Goal: Information Seeking & Learning: Learn about a topic

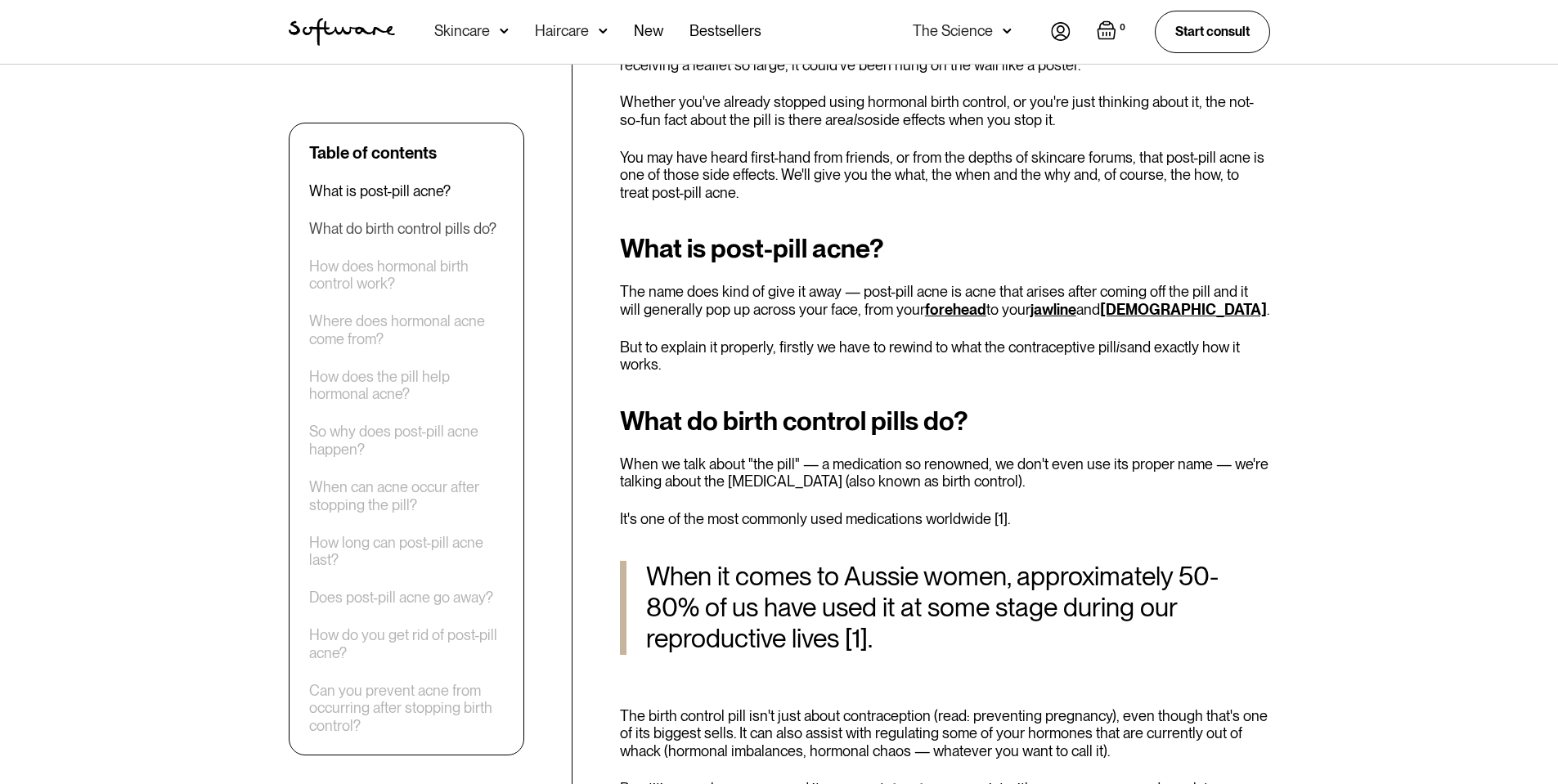
scroll to position [653, 0]
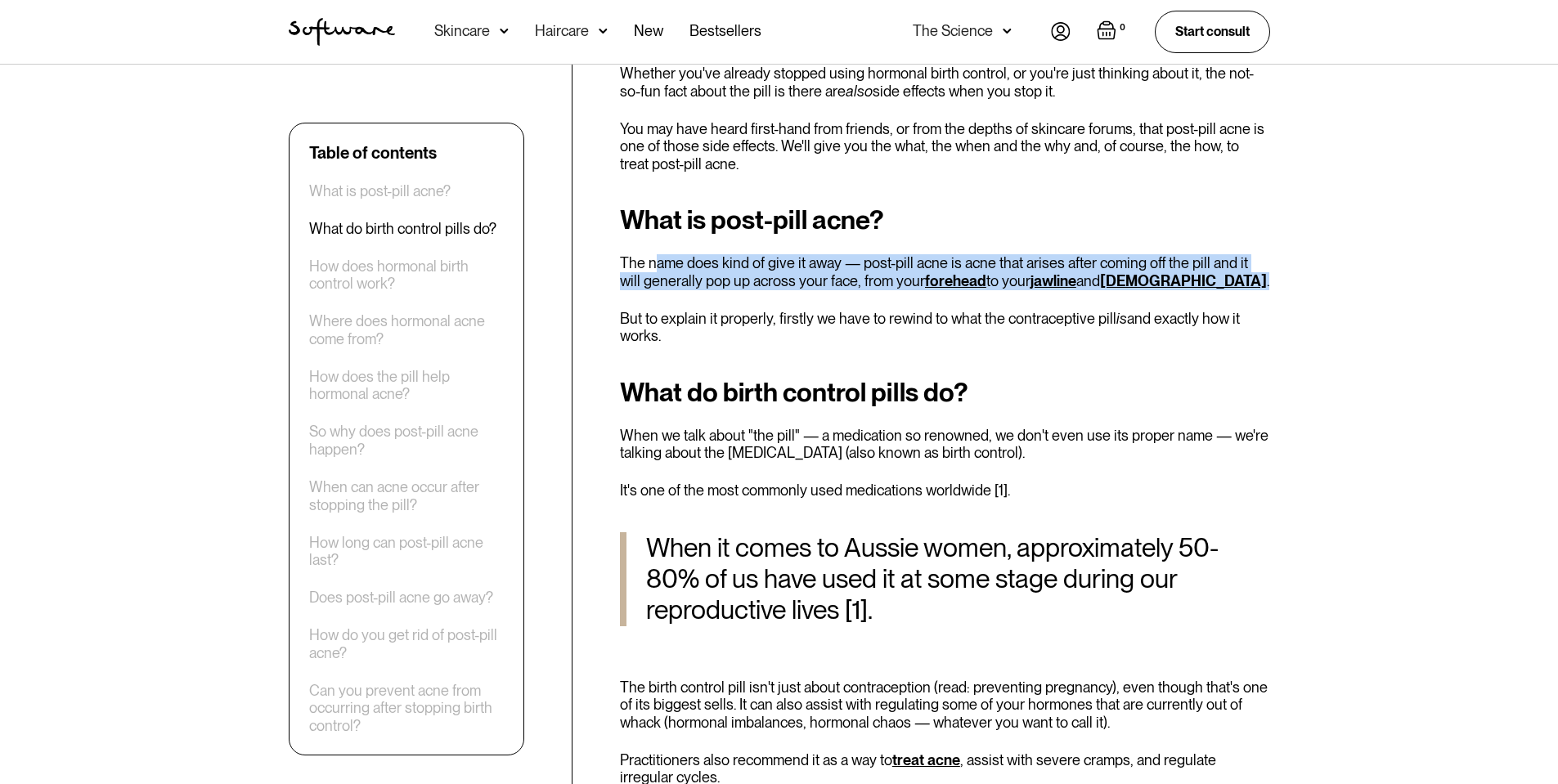
drag, startPoint x: 654, startPoint y: 268, endPoint x: 1265, endPoint y: 282, distance: 611.2
click at [1265, 282] on p "The name does kind of give it away — post-pill acne is acne that arises after c…" at bounding box center [944, 272] width 650 height 35
click at [1262, 283] on p "The name does kind of give it away — post-pill acne is acne that arises after c…" at bounding box center [944, 272] width 650 height 35
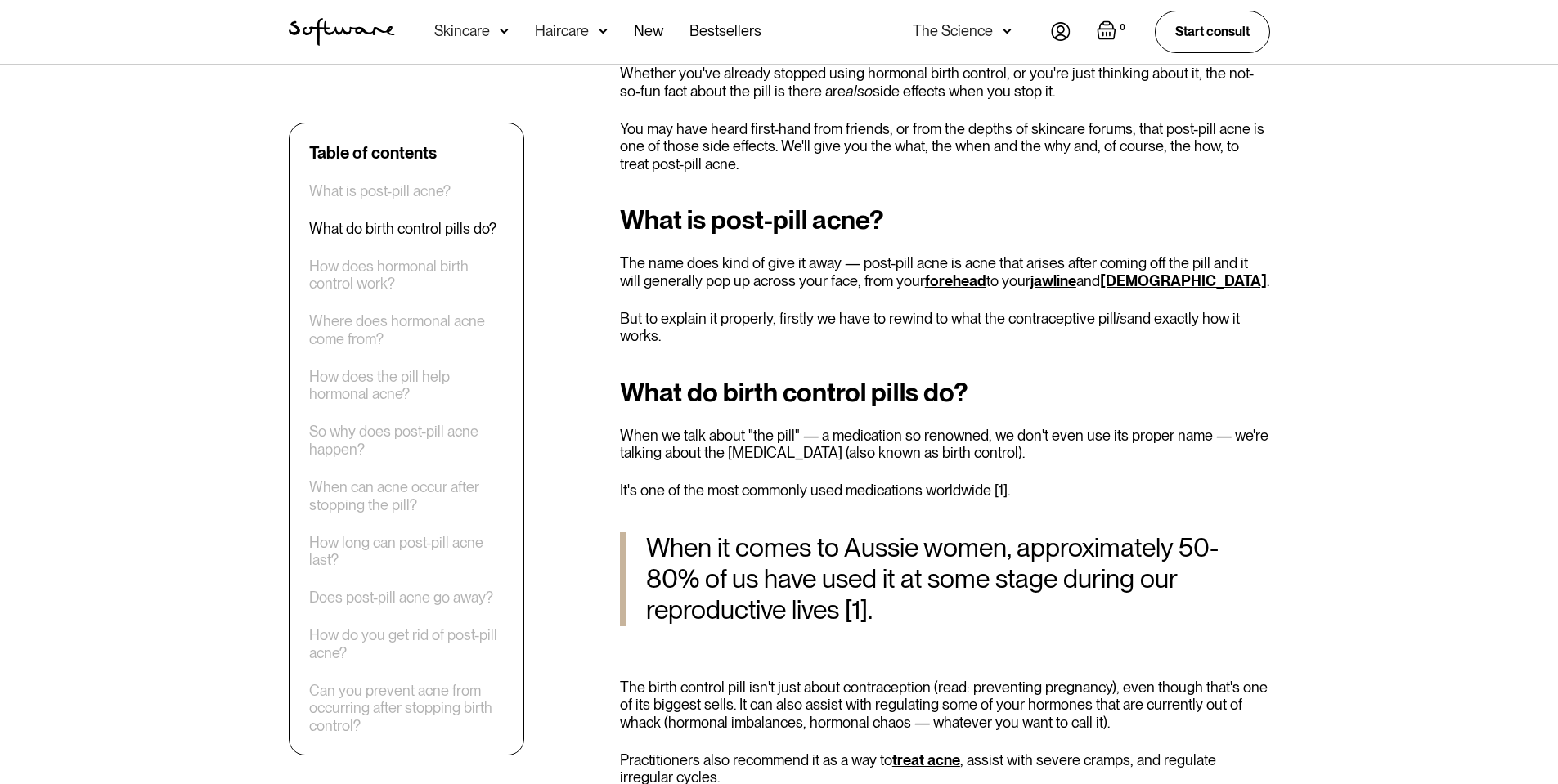
drag, startPoint x: 792, startPoint y: 291, endPoint x: 1081, endPoint y: 289, distance: 289.0
click at [1081, 289] on div "What is post-pill acne? The name does kind of give it away — post-pill acne is …" at bounding box center [944, 274] width 650 height 139
click at [898, 312] on p "But to explain it properly, firstly we have to rewind to what the contraceptive…" at bounding box center [944, 327] width 650 height 35
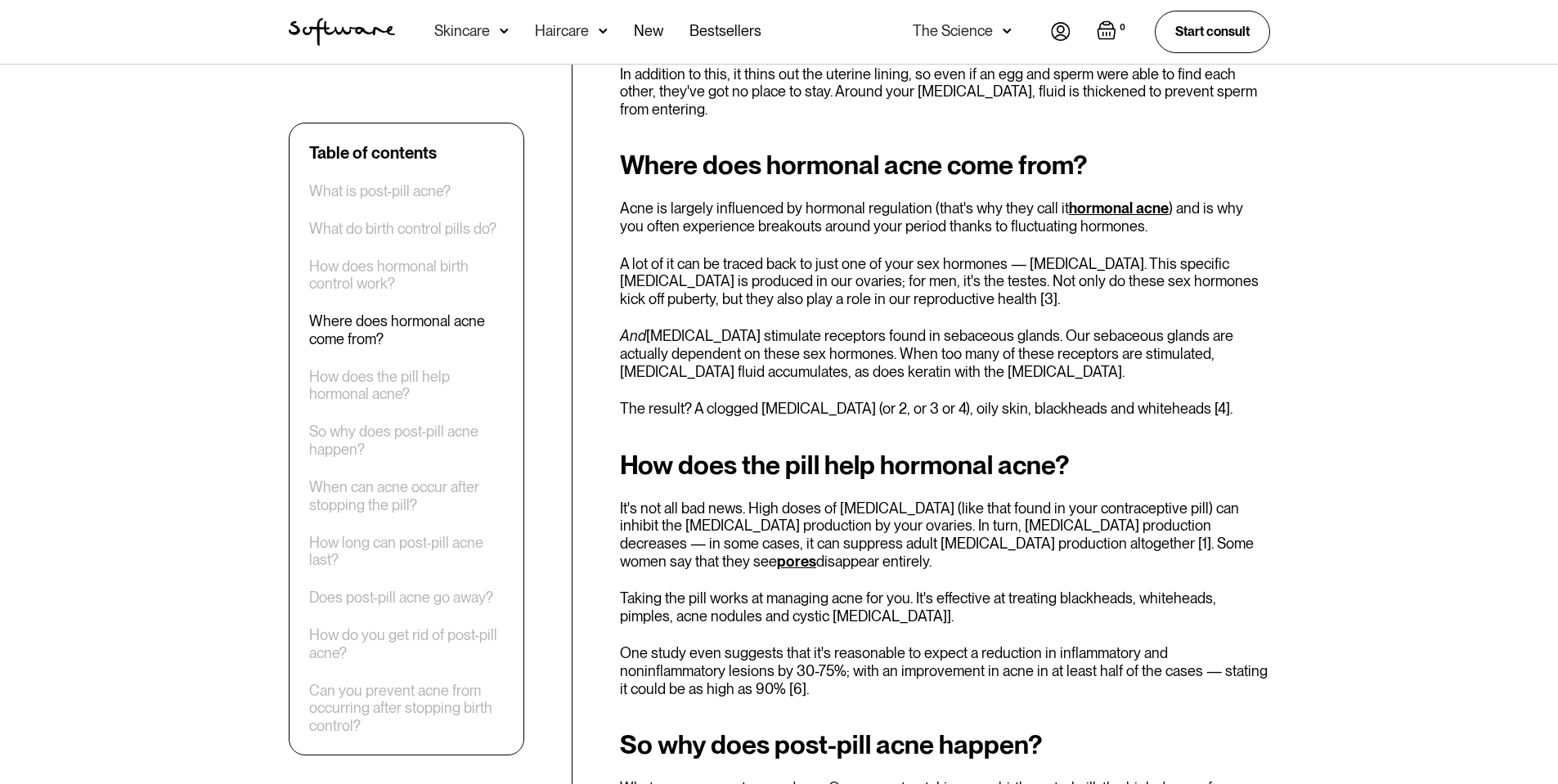
scroll to position [1634, 0]
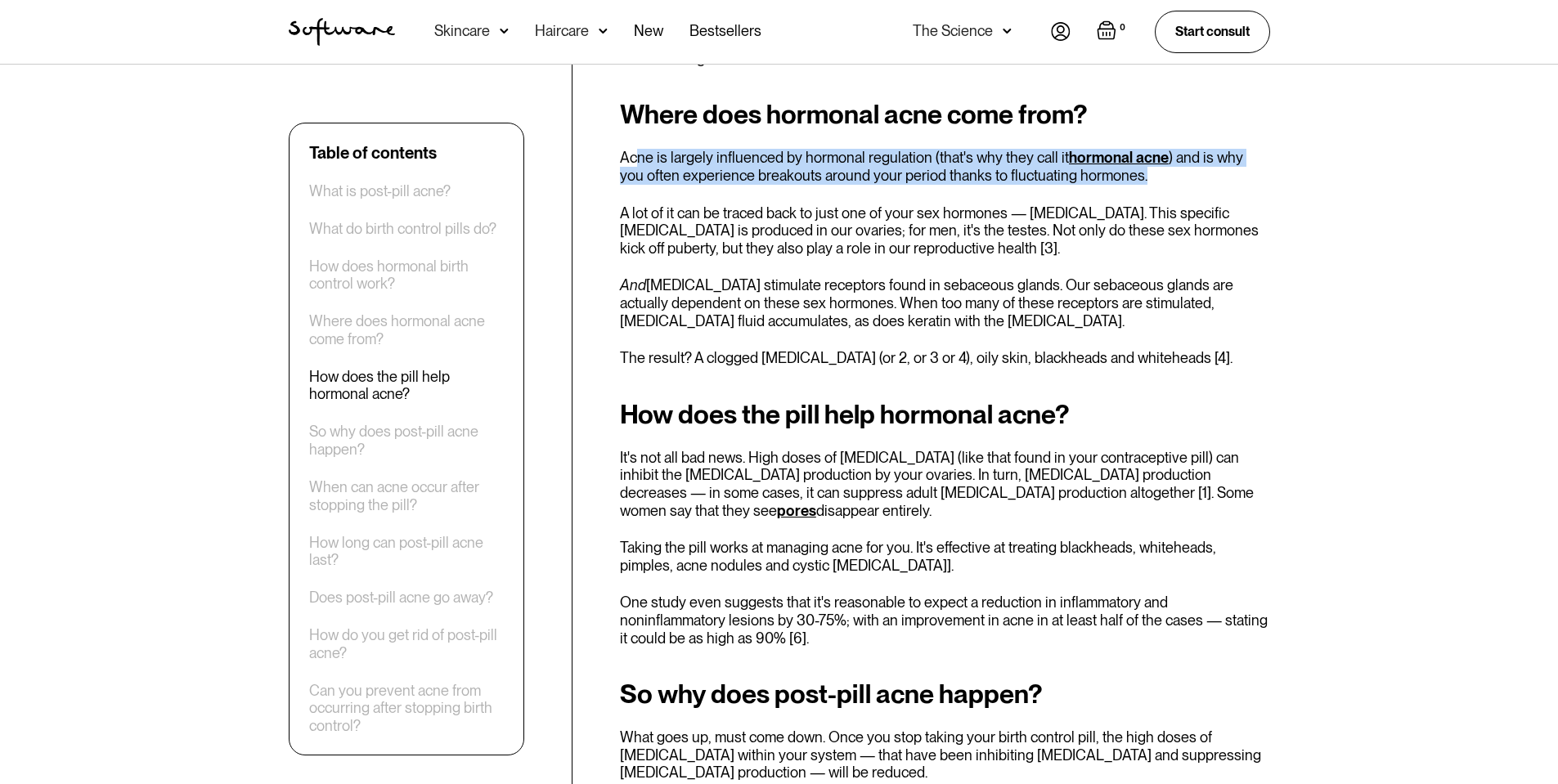
drag, startPoint x: 640, startPoint y: 144, endPoint x: 1248, endPoint y: 163, distance: 608.3
click at [1248, 163] on p "Acne is largely influenced by hormonal regulation (that's why they call it horm…" at bounding box center [944, 166] width 650 height 35
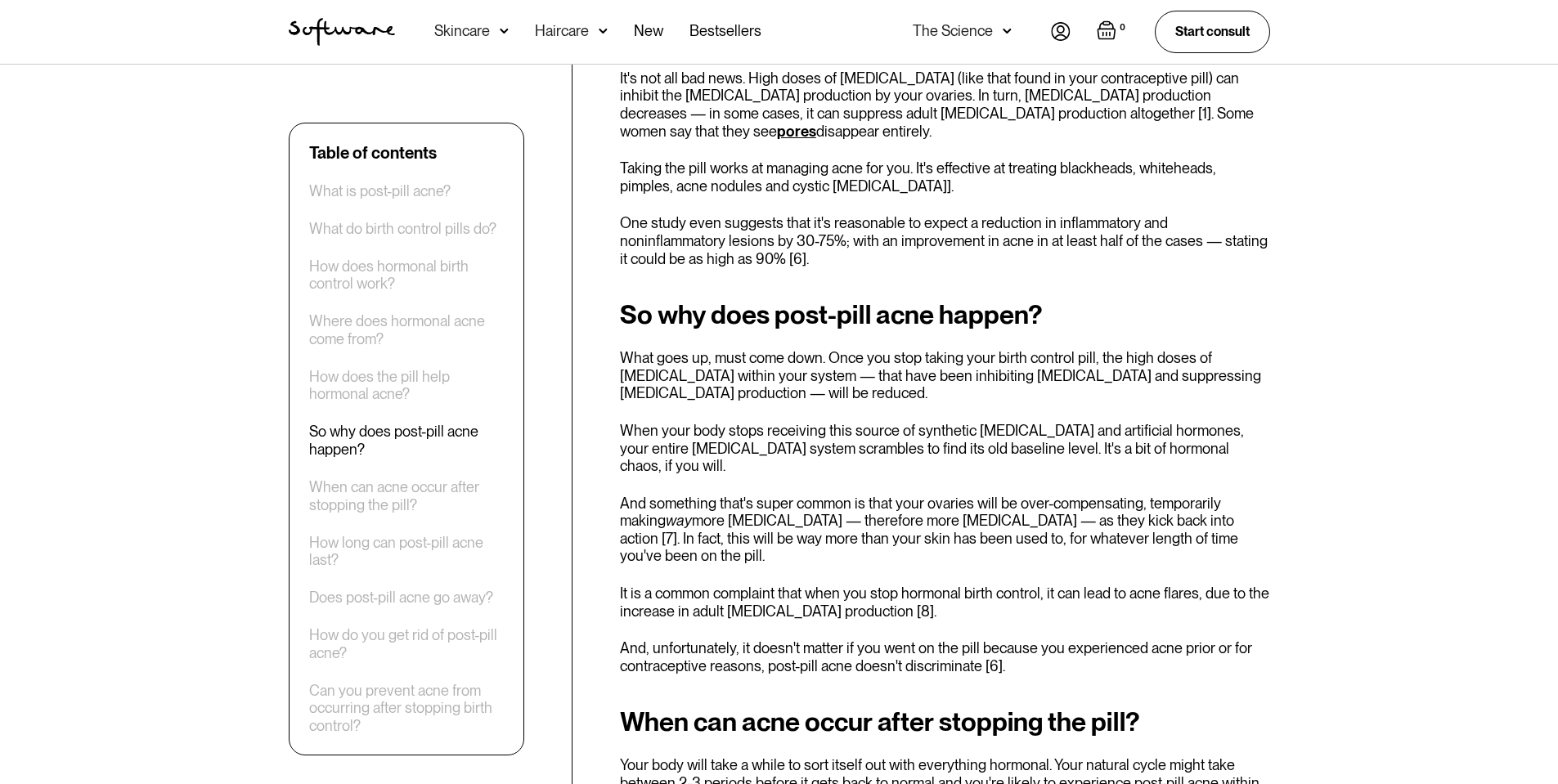
scroll to position [2043, 0]
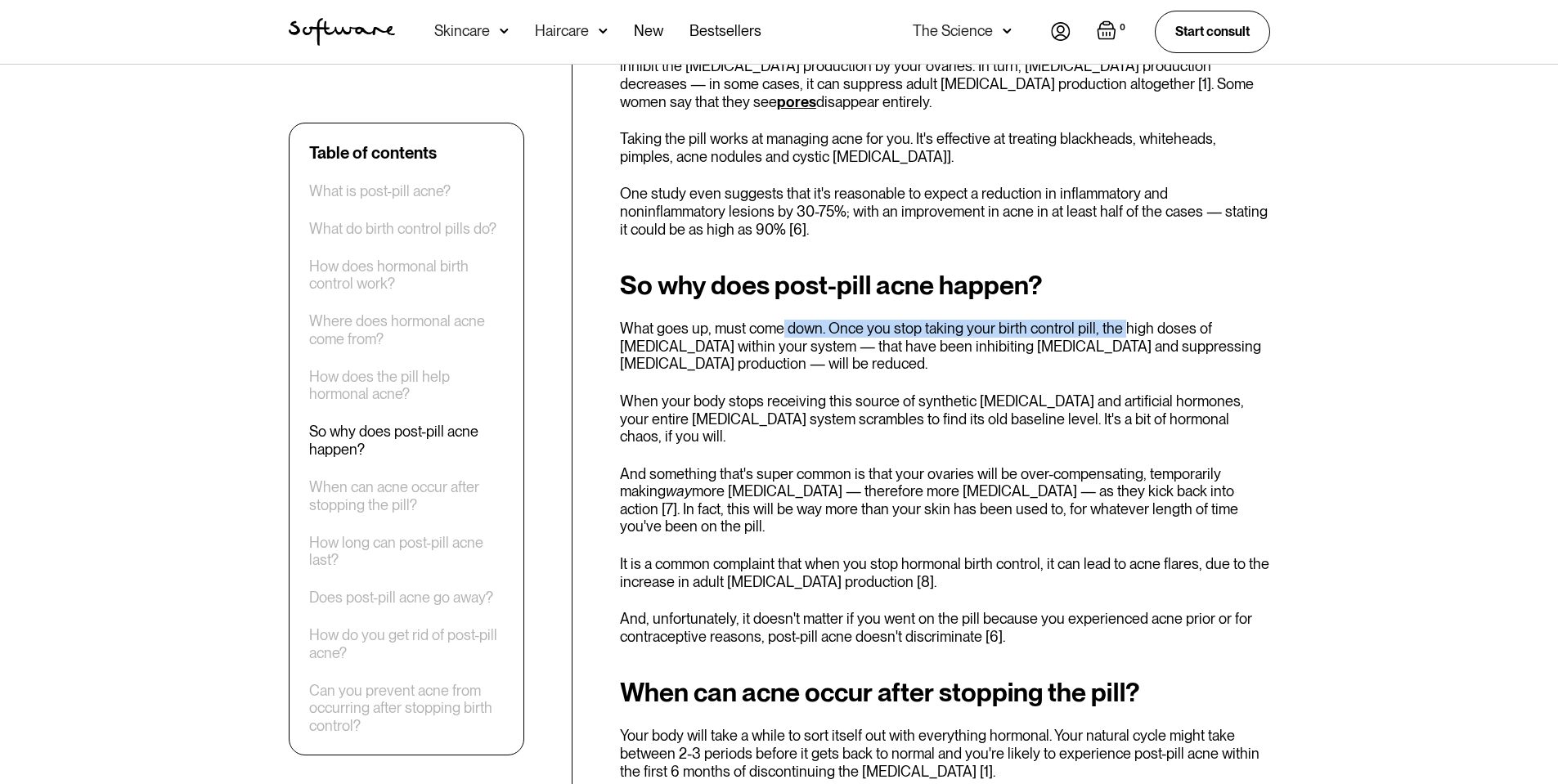
drag, startPoint x: 784, startPoint y: 318, endPoint x: 1181, endPoint y: 317, distance: 397.0
click at [1151, 319] on p "What goes up, must come down. Once you stop taking your birth control pill, the…" at bounding box center [944, 346] width 650 height 53
click at [1262, 331] on p "What goes up, must come down. Once you stop taking your birth control pill, the…" at bounding box center [944, 346] width 650 height 53
drag, startPoint x: 1206, startPoint y: 324, endPoint x: 1287, endPoint y: 324, distance: 81.0
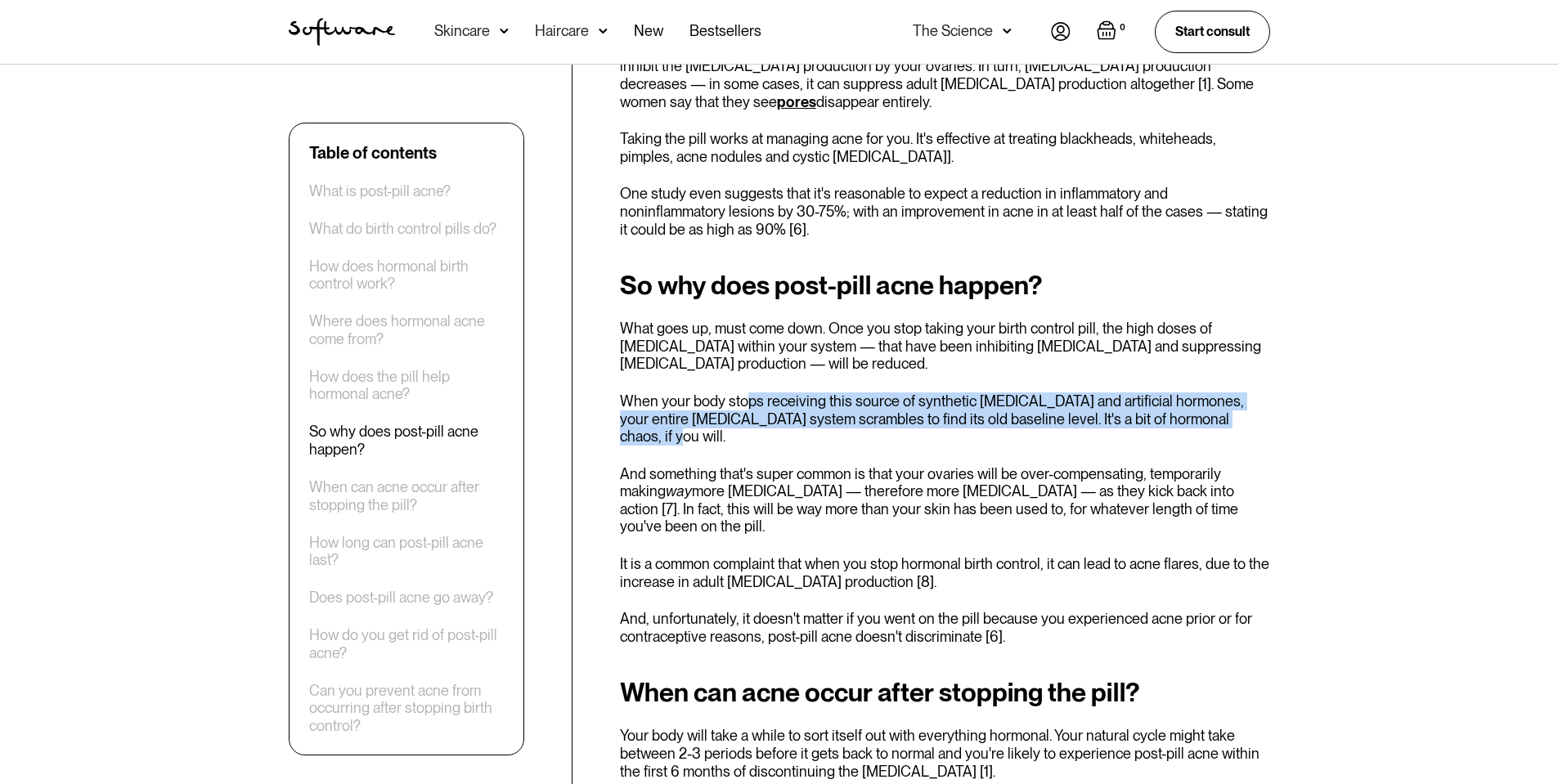
drag, startPoint x: 742, startPoint y: 386, endPoint x: 1552, endPoint y: 396, distance: 810.1
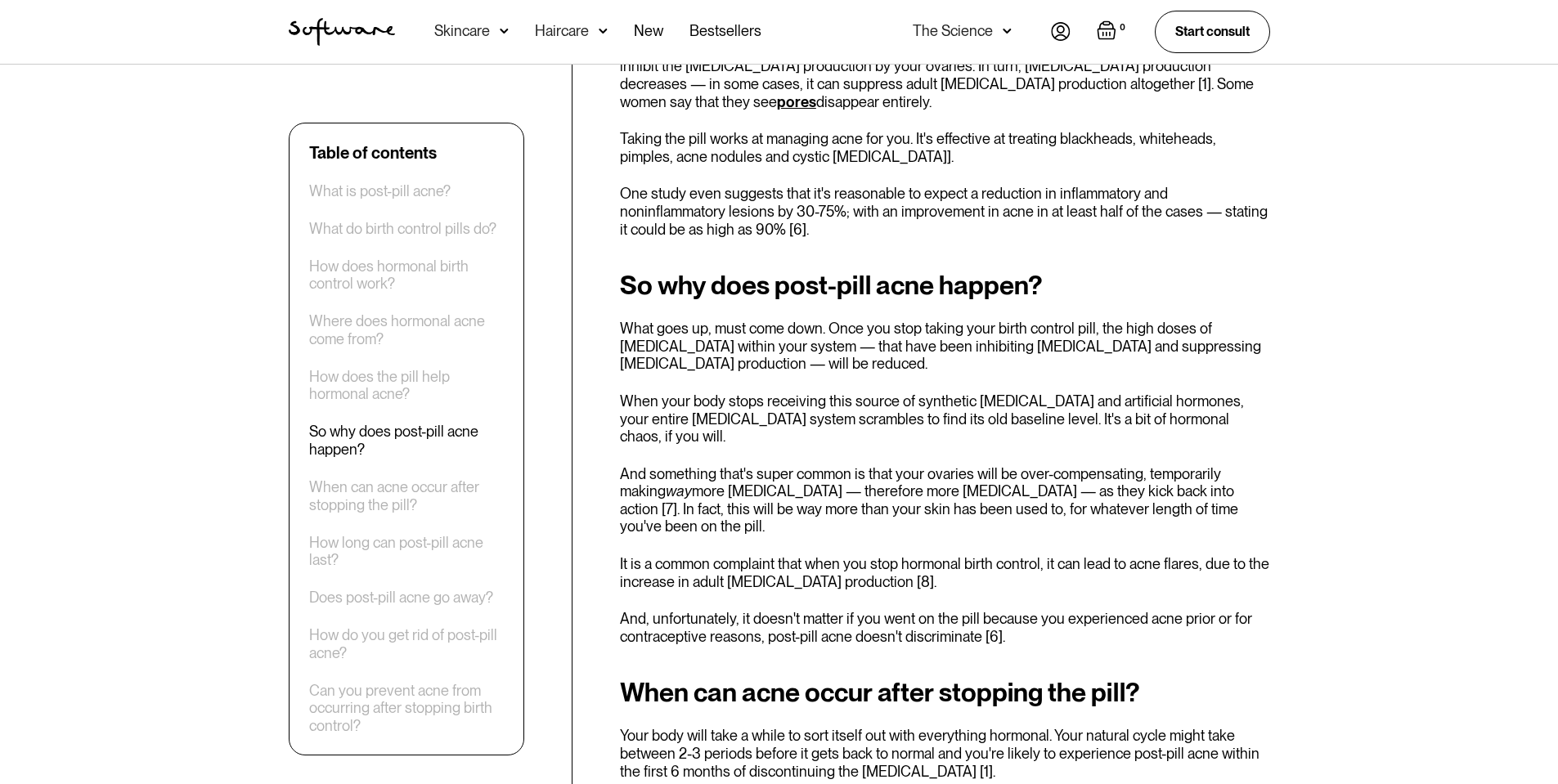
click at [1006, 271] on h2 "So why does post-pill acne happen?" at bounding box center [944, 286] width 650 height 30
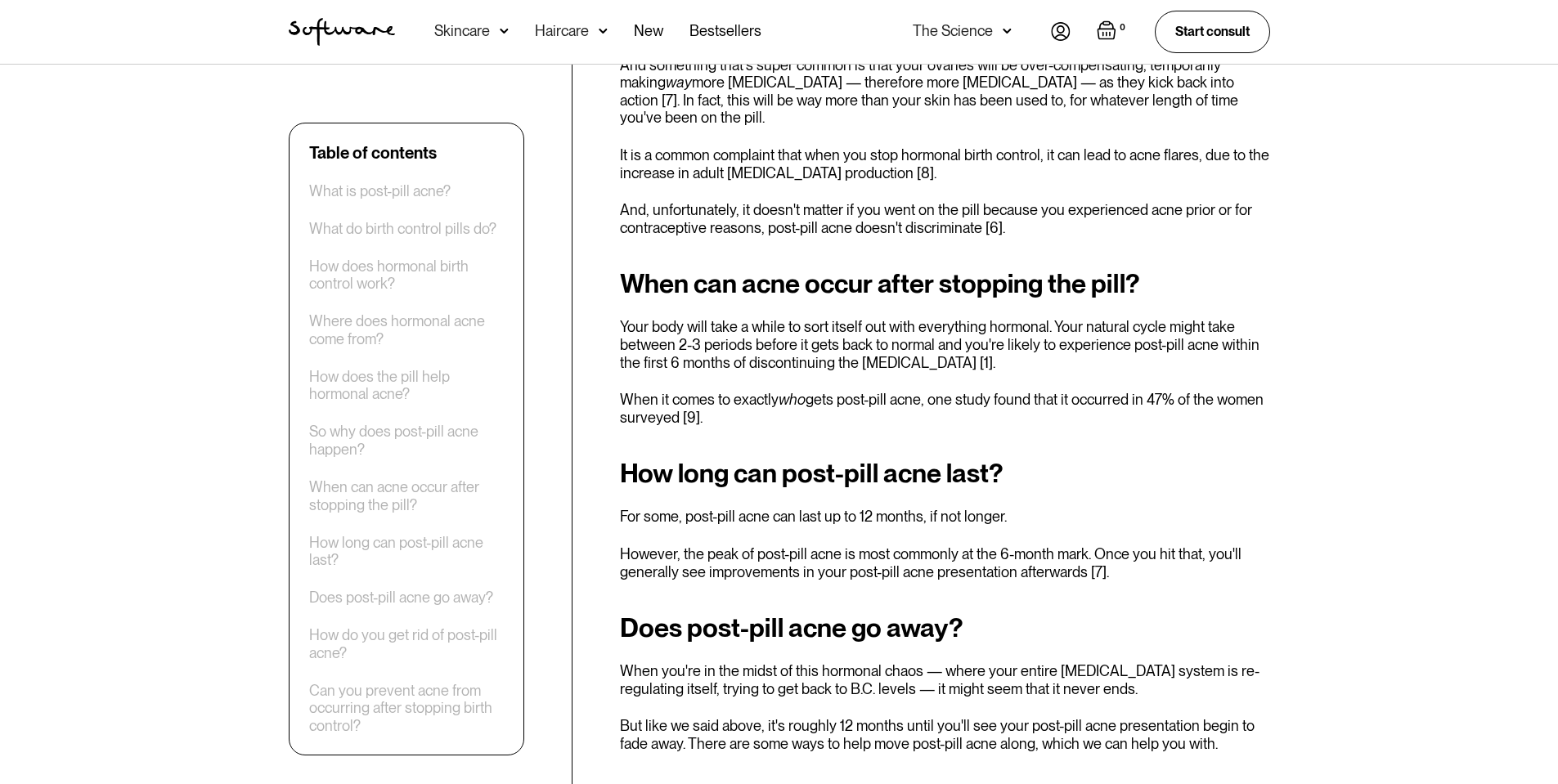
scroll to position [2533, 0]
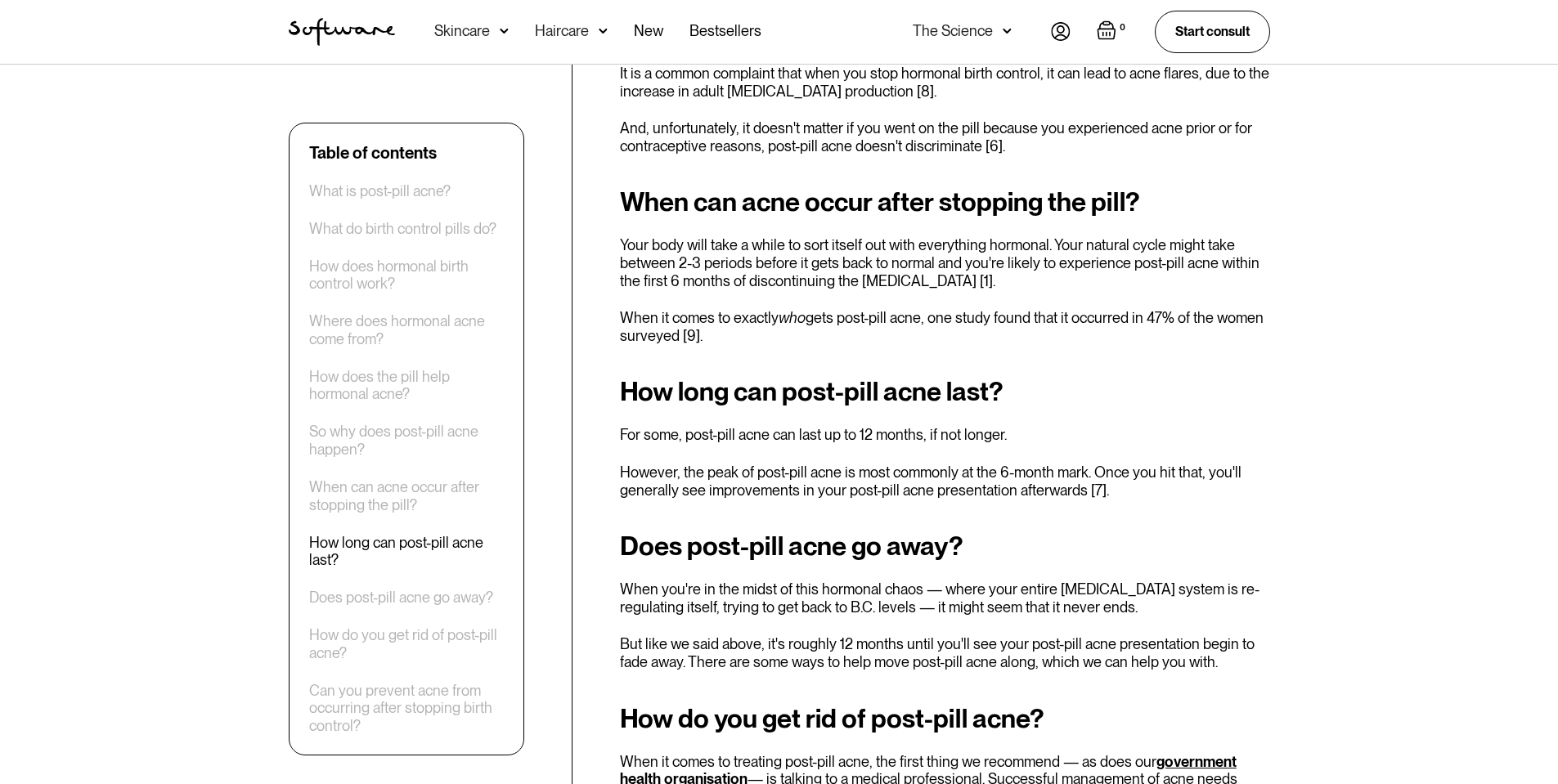
drag, startPoint x: 664, startPoint y: 196, endPoint x: 1211, endPoint y: 224, distance: 547.7
click at [1211, 236] on p "Your body will take a while to sort itself out with everything hormonal. Your n…" at bounding box center [944, 263] width 650 height 53
click at [943, 236] on p "Your body will take a while to sort itself out with everything hormonal. Your n…" at bounding box center [944, 263] width 650 height 53
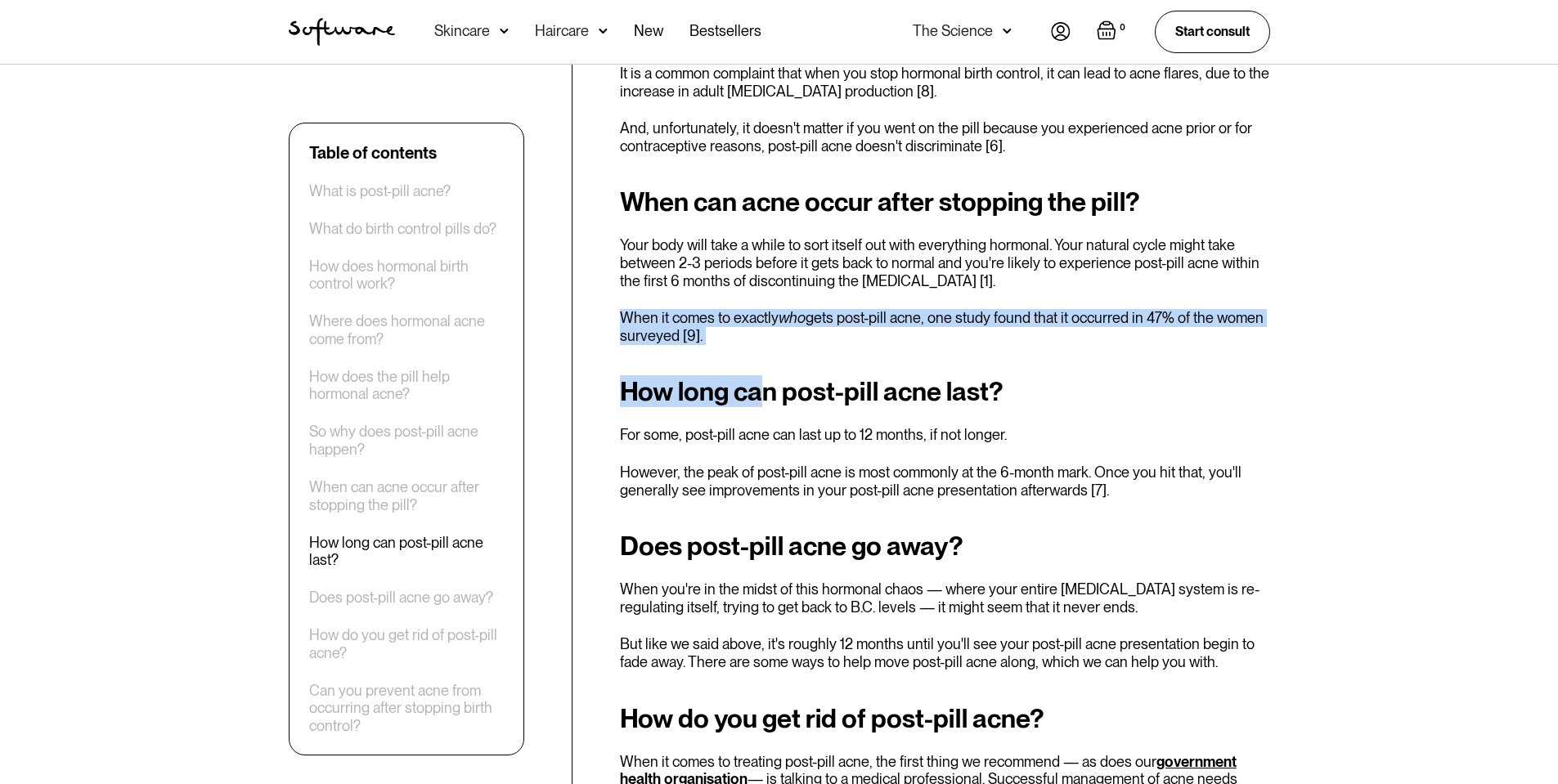
drag, startPoint x: 764, startPoint y: 294, endPoint x: 693, endPoint y: 276, distance: 73.2
click at [621, 258] on div "Remember the time right before you first went on the contraceptive pill ? B.C. …" at bounding box center [944, 370] width 650 height 4516
click at [749, 309] on p "When it comes to exactly who gets post-pill acne, one study found that it occur…" at bounding box center [944, 326] width 650 height 35
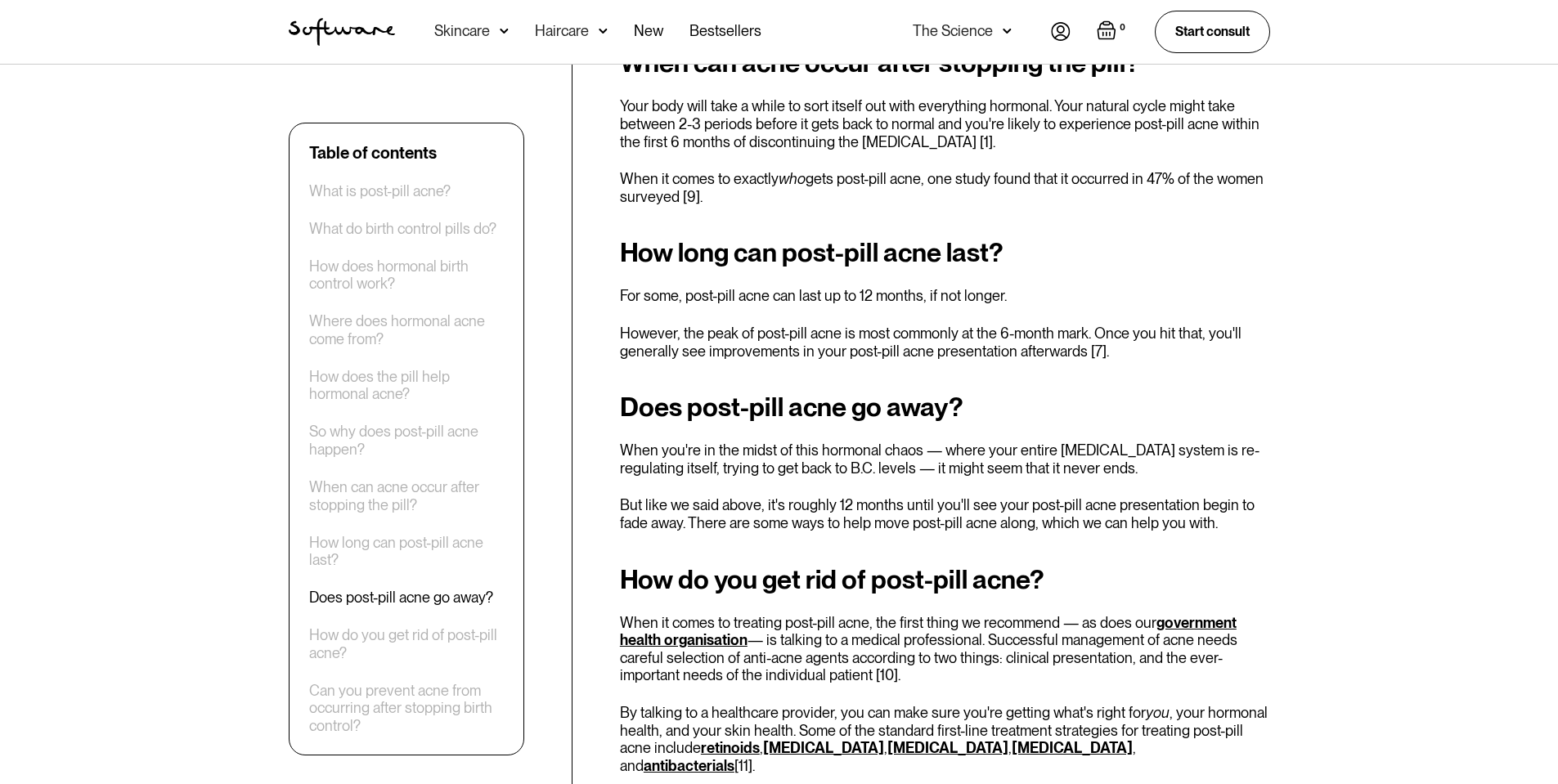
scroll to position [2697, 0]
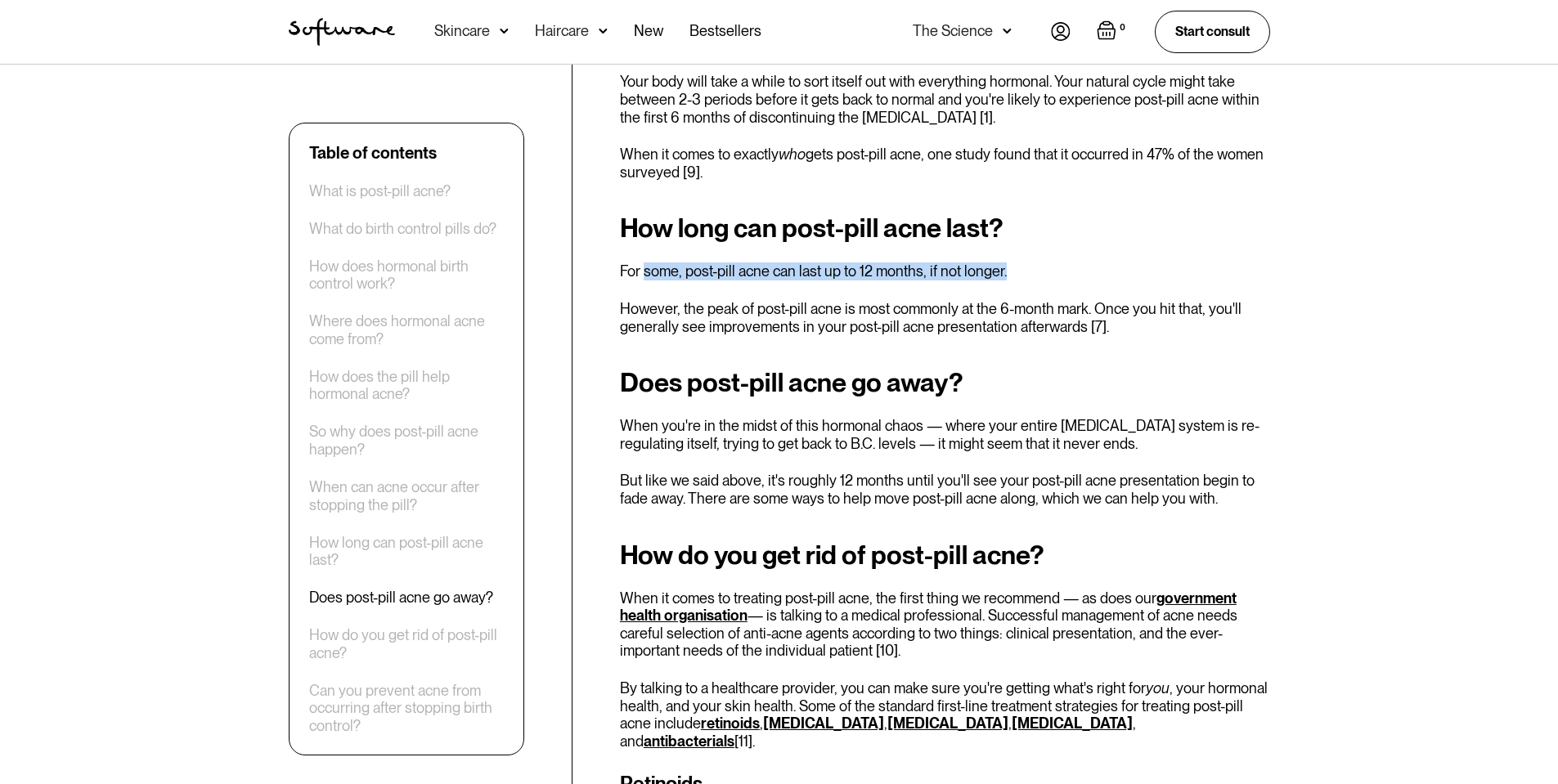
drag, startPoint x: 646, startPoint y: 218, endPoint x: 1077, endPoint y: 226, distance: 431.1
click at [1077, 263] on p "For some, post-pill acne can last up to 12 months, if not longer." at bounding box center [944, 272] width 650 height 18
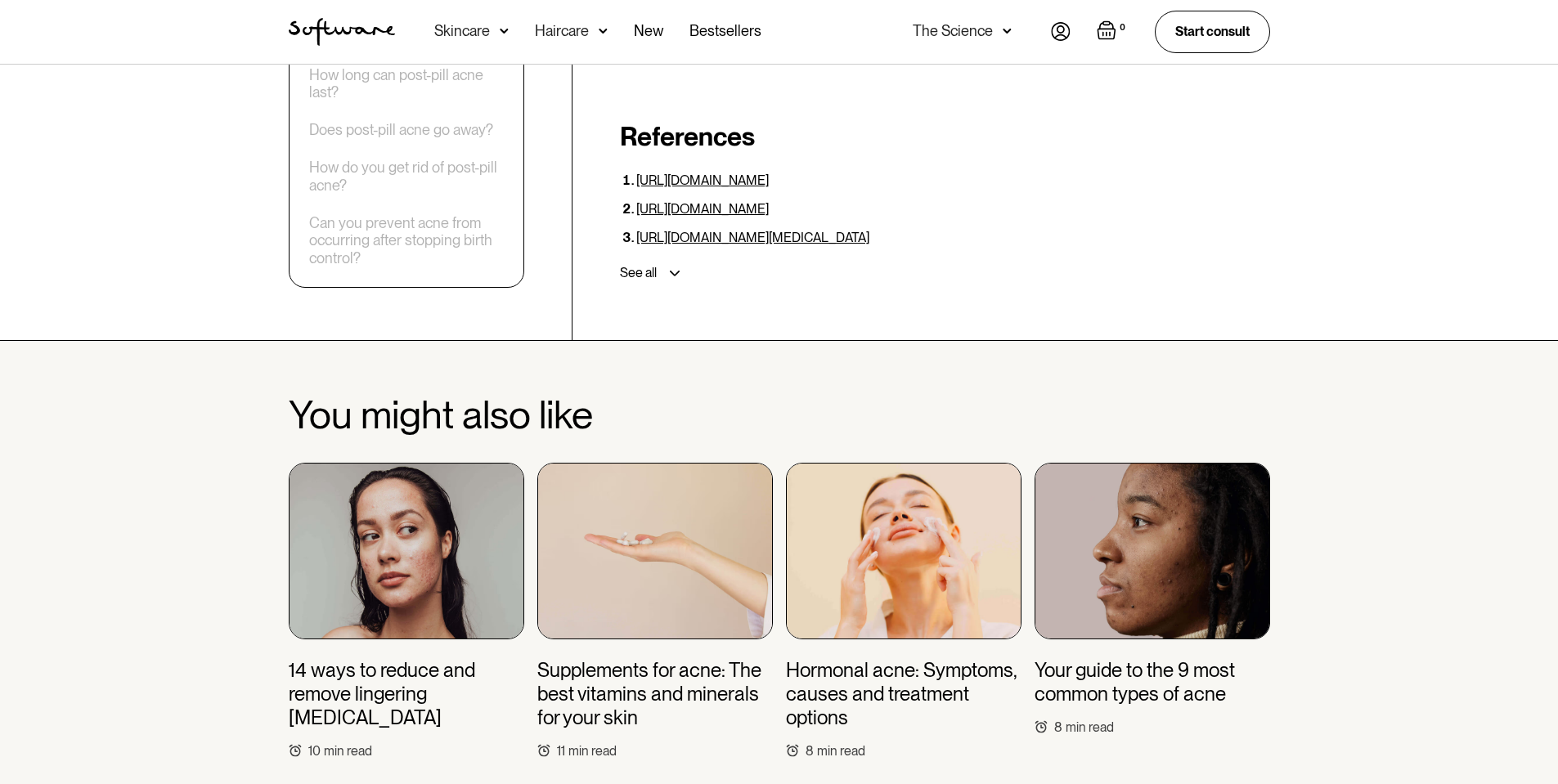
scroll to position [5312, 0]
